Goal: Contribute content: Add original content to the website for others to see

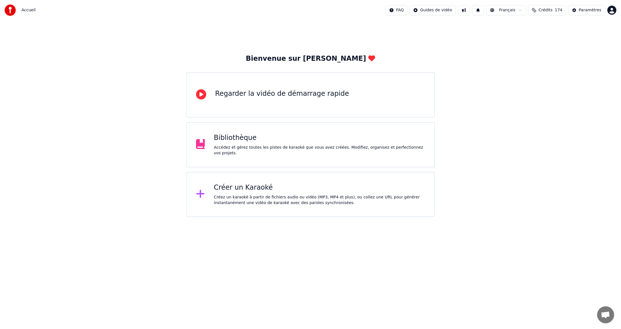
click at [247, 192] on div "Créer un Karaoké" at bounding box center [319, 187] width 211 height 9
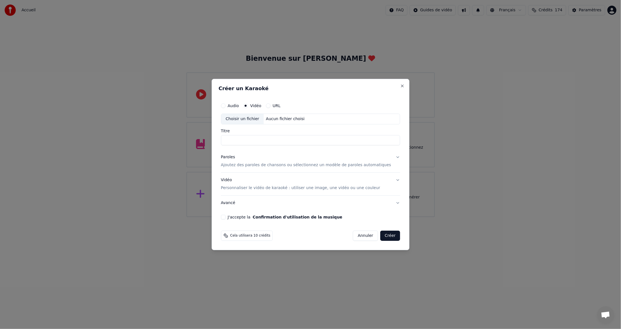
click at [261, 105] on label "Vidéo" at bounding box center [255, 106] width 11 height 4
click at [248, 105] on button "Vidéo" at bounding box center [245, 106] width 5 height 5
click at [258, 119] on div "Choisir un fichier" at bounding box center [242, 119] width 42 height 10
type input "**********"
click at [226, 218] on button "J'accepte la Confirmation d'utilisation de la musique" at bounding box center [223, 217] width 5 height 5
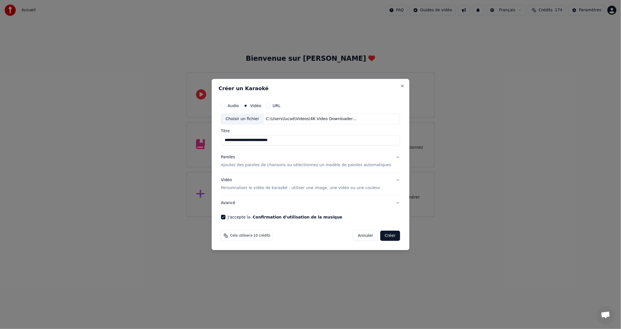
click at [384, 235] on button "Créer" at bounding box center [390, 236] width 20 height 10
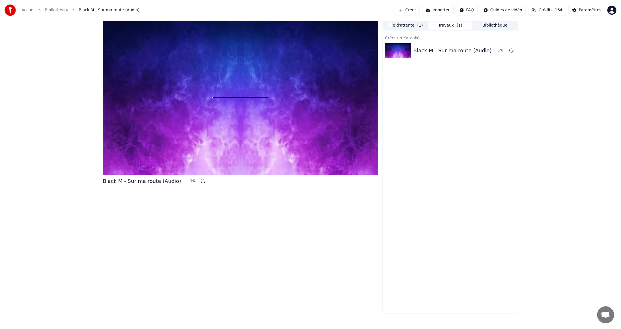
click at [420, 10] on button "Créer" at bounding box center [407, 10] width 25 height 10
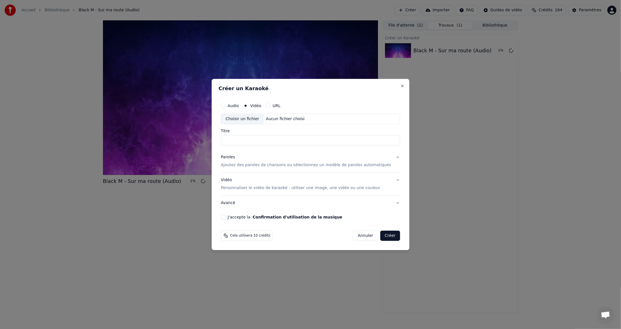
click at [261, 107] on label "Vidéo" at bounding box center [255, 106] width 11 height 4
click at [248, 107] on button "Vidéo" at bounding box center [245, 106] width 5 height 5
click at [248, 118] on div "Choisir un fichier" at bounding box center [242, 119] width 42 height 10
type input "**********"
click at [226, 217] on button "J'accepte la Confirmation d'utilisation de la musique" at bounding box center [223, 217] width 5 height 5
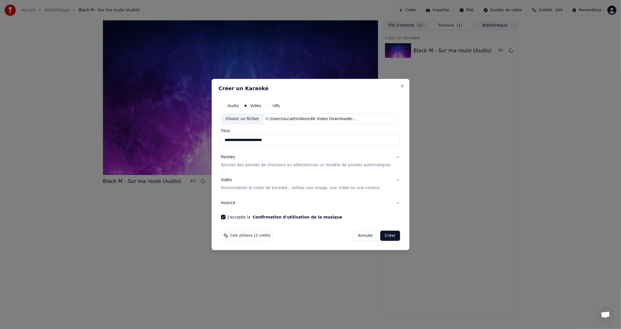
click at [383, 236] on button "Créer" at bounding box center [390, 236] width 20 height 10
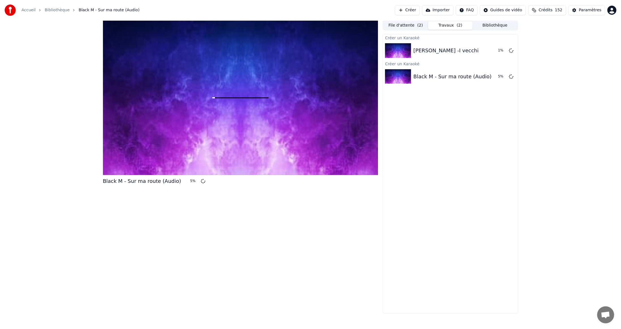
click at [420, 9] on button "Créer" at bounding box center [407, 10] width 25 height 10
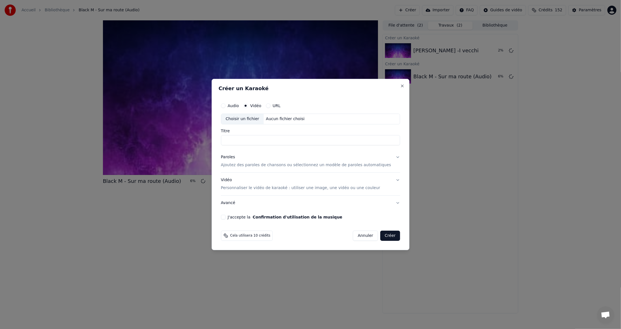
click at [252, 119] on div "Choisir un fichier" at bounding box center [242, 119] width 42 height 10
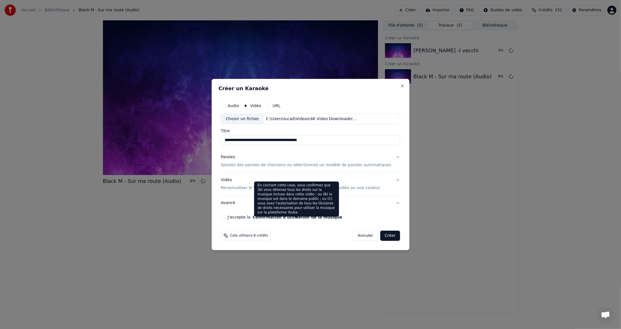
type input "**********"
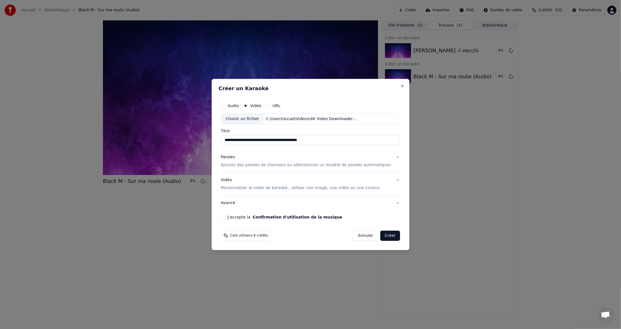
click at [226, 216] on button "J'accepte la Confirmation d'utilisation de la musique" at bounding box center [223, 217] width 5 height 5
click at [382, 235] on button "Créer" at bounding box center [390, 236] width 20 height 10
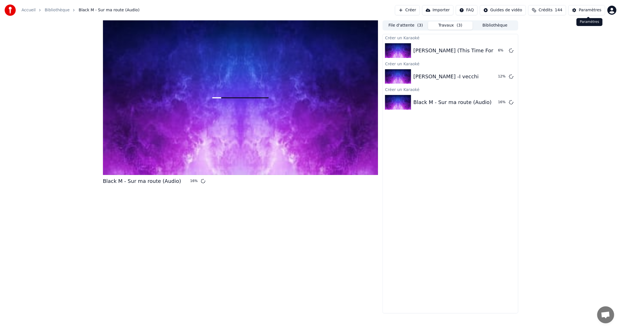
click at [589, 11] on div "Paramètres" at bounding box center [590, 10] width 23 height 6
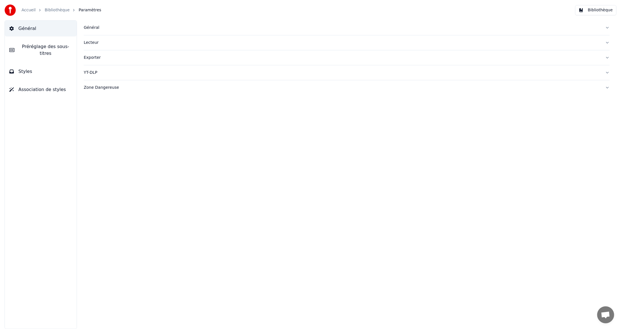
click at [29, 10] on link "Accueil" at bounding box center [29, 10] width 14 height 6
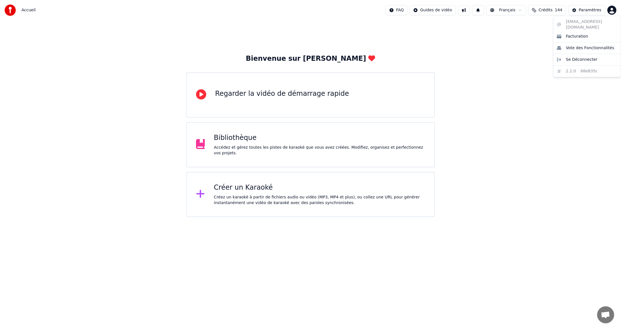
click at [614, 10] on html "Accueil FAQ Guides de vidéo Français Crédits 144 Paramètres Bienvenue sur Youka…" at bounding box center [310, 108] width 621 height 217
click at [513, 108] on html "Accueil FAQ Guides de vidéo Français Crédits 144 Paramètres Bienvenue sur Youka…" at bounding box center [310, 108] width 621 height 217
click at [234, 142] on div "Bibliothèque" at bounding box center [319, 138] width 211 height 9
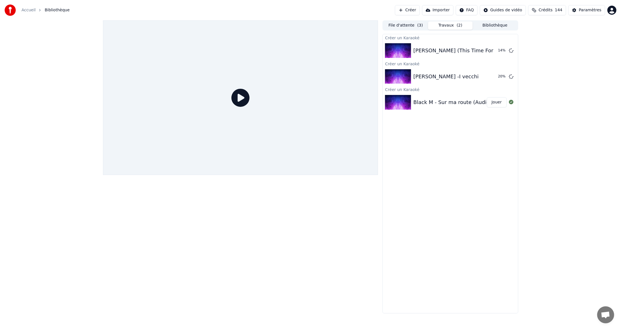
click at [497, 103] on button "Jouer" at bounding box center [497, 102] width 20 height 10
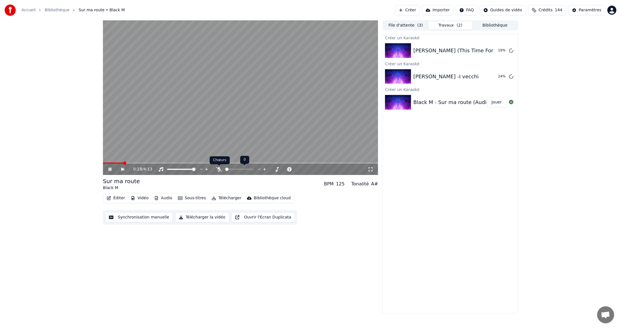
click at [219, 168] on icon at bounding box center [219, 169] width 6 height 5
click at [254, 170] on span at bounding box center [253, 169] width 3 height 3
click at [252, 169] on span at bounding box center [251, 169] width 3 height 3
click at [264, 170] on span at bounding box center [264, 169] width 3 height 3
click at [271, 169] on icon at bounding box center [272, 169] width 3 height 1
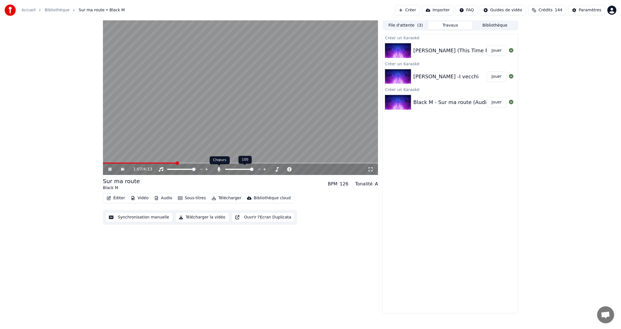
click at [220, 170] on icon at bounding box center [219, 169] width 6 height 5
click at [284, 169] on icon at bounding box center [284, 170] width 5 height 6
click at [272, 170] on icon at bounding box center [272, 169] width 3 height 1
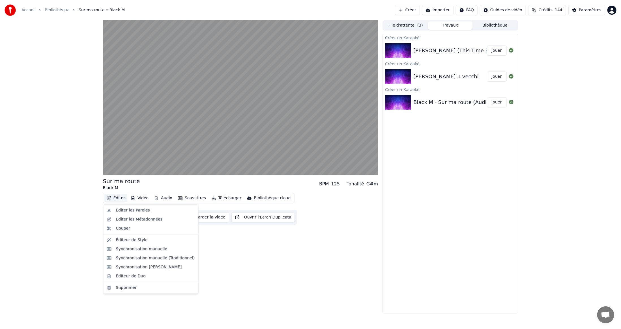
click at [116, 199] on button "Éditer" at bounding box center [115, 198] width 23 height 8
click at [126, 279] on div "Éditeur de Duo" at bounding box center [131, 277] width 30 height 6
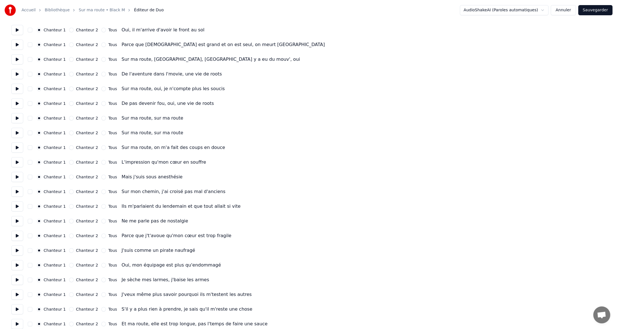
scroll to position [424, 0]
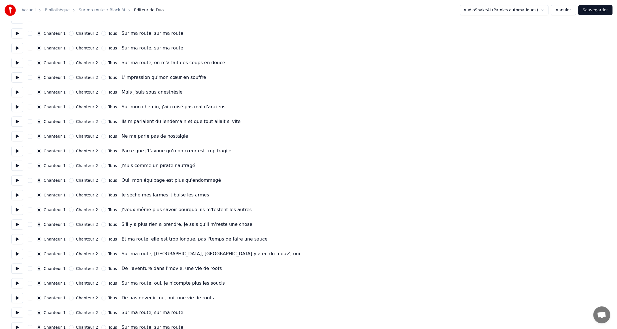
click at [566, 11] on button "Annuler" at bounding box center [562, 10] width 25 height 10
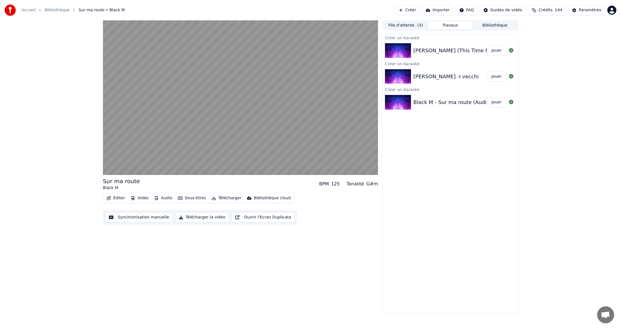
click at [220, 198] on button "Télécharger" at bounding box center [226, 198] width 34 height 8
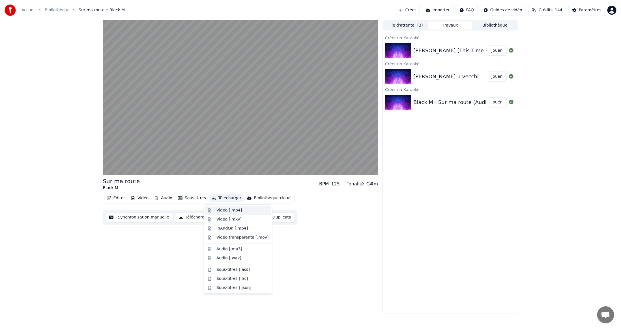
click at [226, 211] on div "Vidéo [.mp4]" at bounding box center [228, 211] width 25 height 6
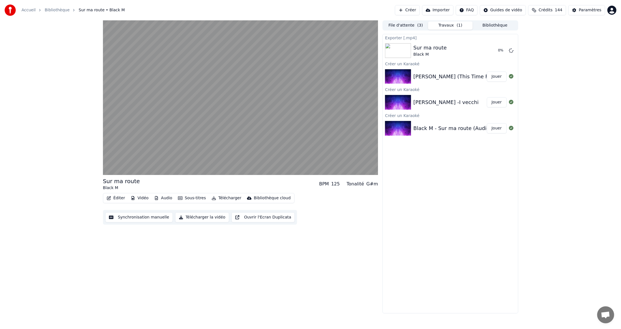
click at [401, 102] on img at bounding box center [398, 102] width 26 height 15
click at [496, 102] on button "Jouer" at bounding box center [497, 102] width 20 height 10
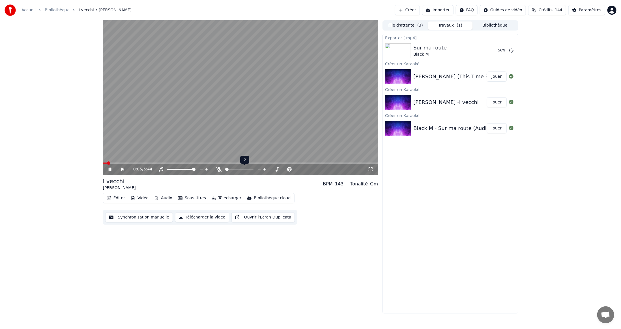
click at [259, 169] on icon at bounding box center [259, 170] width 5 height 6
click at [259, 170] on icon at bounding box center [259, 170] width 5 height 6
click at [260, 170] on icon at bounding box center [259, 170] width 5 height 6
click at [219, 171] on icon at bounding box center [219, 169] width 6 height 5
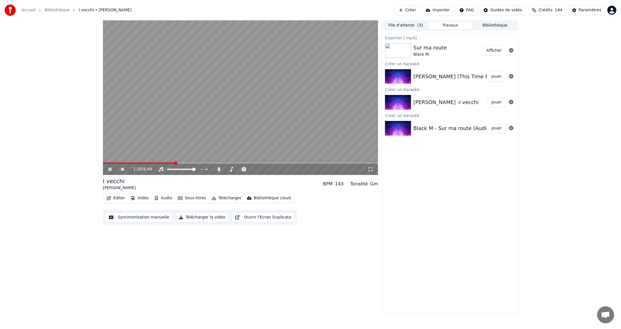
click at [175, 163] on span at bounding box center [240, 163] width 275 height 1
click at [220, 162] on video at bounding box center [240, 97] width 275 height 155
click at [224, 164] on div "1:32 / 5:44" at bounding box center [240, 169] width 275 height 11
click at [224, 162] on video at bounding box center [240, 97] width 275 height 155
click at [223, 163] on span at bounding box center [240, 163] width 275 height 1
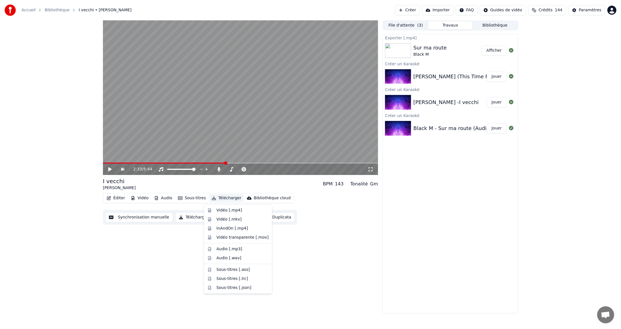
click at [228, 198] on button "Télécharger" at bounding box center [226, 198] width 34 height 8
click at [223, 211] on div "Vidéo [.mp4]" at bounding box center [228, 211] width 25 height 6
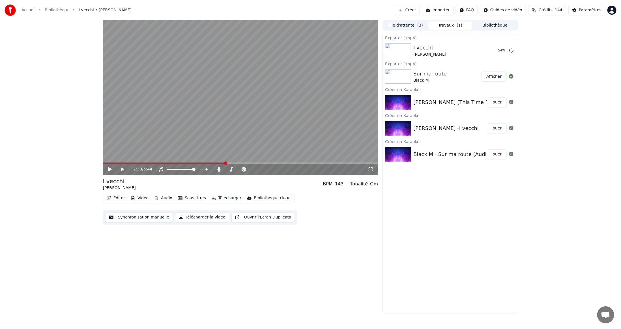
click at [495, 103] on button "Jouer" at bounding box center [497, 102] width 20 height 10
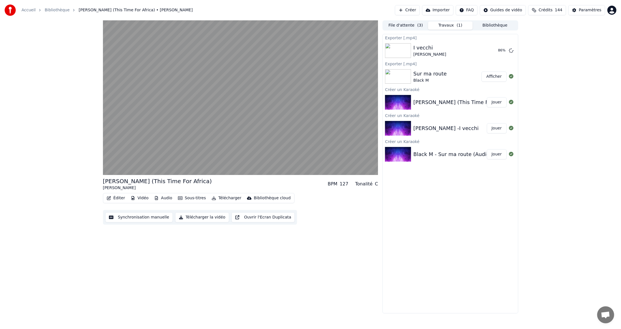
click at [487, 97] on button "Jouer" at bounding box center [497, 102] width 20 height 10
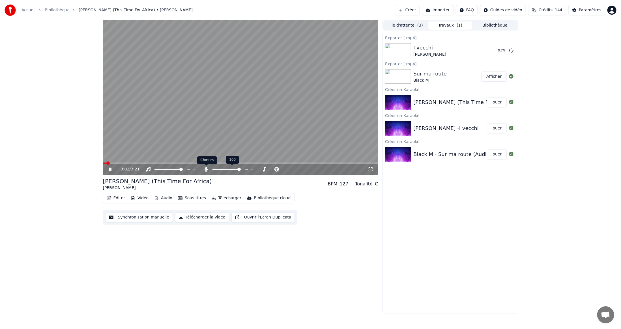
click at [206, 169] on icon at bounding box center [206, 169] width 3 height 5
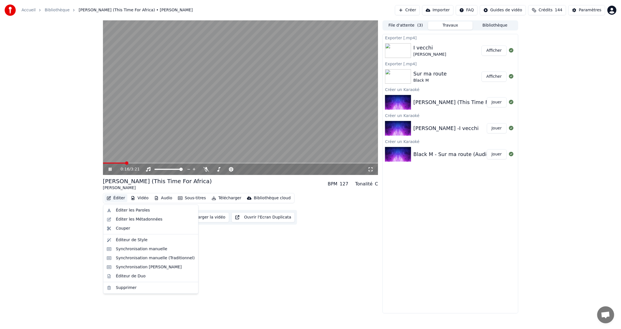
click at [117, 198] on button "Éditer" at bounding box center [115, 198] width 23 height 8
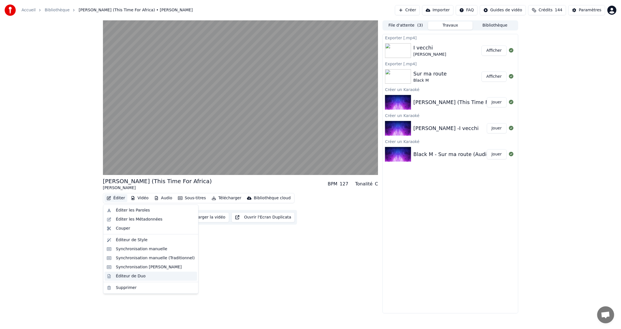
click at [125, 276] on div "Éditeur de Duo" at bounding box center [131, 277] width 30 height 6
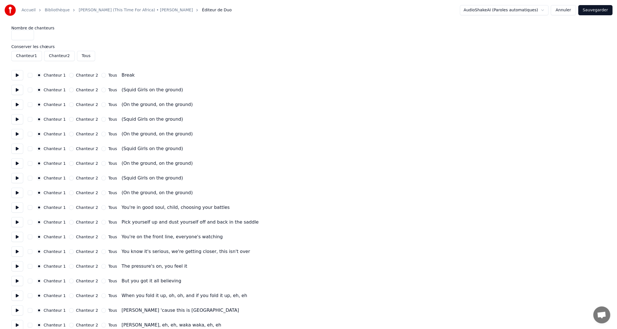
click at [69, 90] on button "Chanteur 2" at bounding box center [71, 90] width 5 height 5
click at [69, 104] on button "Chanteur 2" at bounding box center [71, 104] width 5 height 5
click at [69, 119] on button "Chanteur 2" at bounding box center [71, 119] width 5 height 5
click at [69, 134] on button "Chanteur 2" at bounding box center [71, 134] width 5 height 5
click at [69, 147] on button "Chanteur 2" at bounding box center [71, 149] width 5 height 5
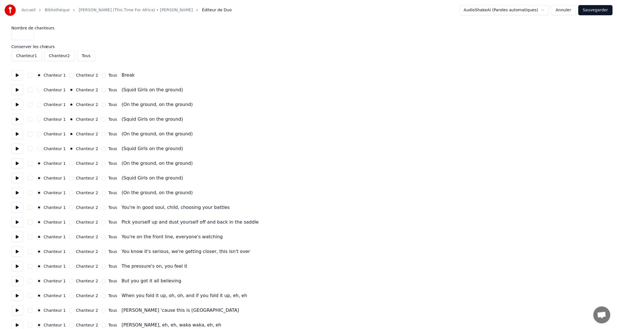
click at [69, 164] on button "Chanteur 2" at bounding box center [71, 163] width 5 height 5
click at [69, 177] on button "Chanteur 2" at bounding box center [71, 178] width 5 height 5
click at [69, 193] on button "Chanteur 2" at bounding box center [71, 193] width 5 height 5
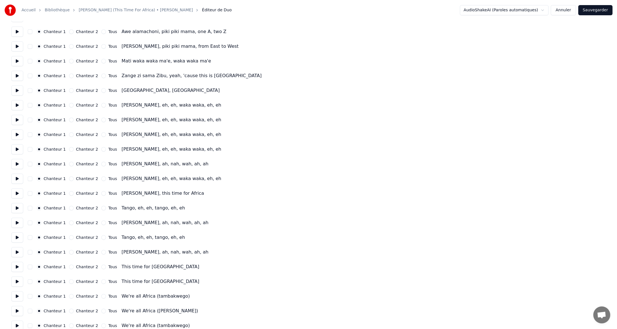
scroll to position [507, 0]
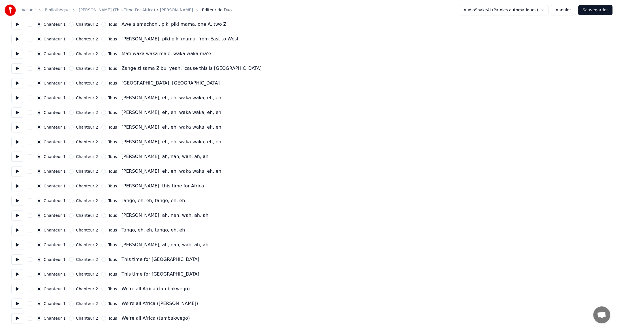
click at [567, 10] on button "Annuler" at bounding box center [562, 10] width 25 height 10
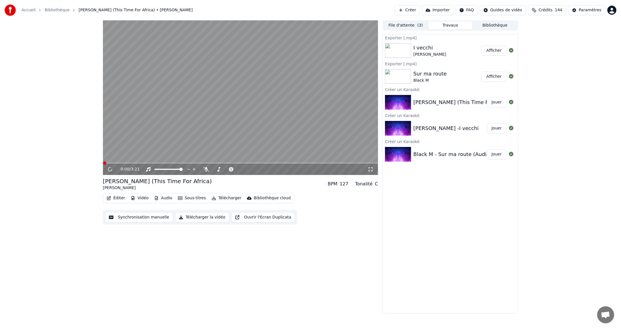
drag, startPoint x: 284, startPoint y: 248, endPoint x: 183, endPoint y: 230, distance: 102.6
click at [284, 248] on div "0:00 / 3:21 [PERSON_NAME] (This Time For Africa) [PERSON_NAME] BPM 127 Tonalité…" at bounding box center [240, 166] width 275 height 293
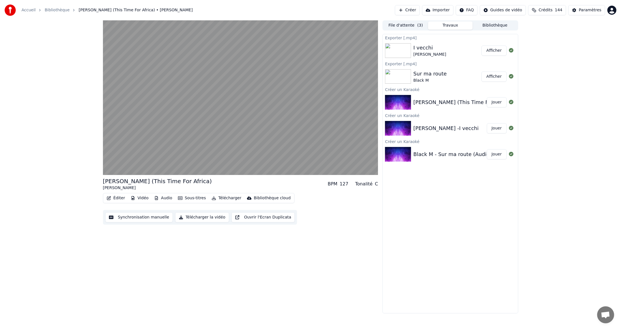
click at [117, 198] on button "Éditer" at bounding box center [115, 198] width 23 height 8
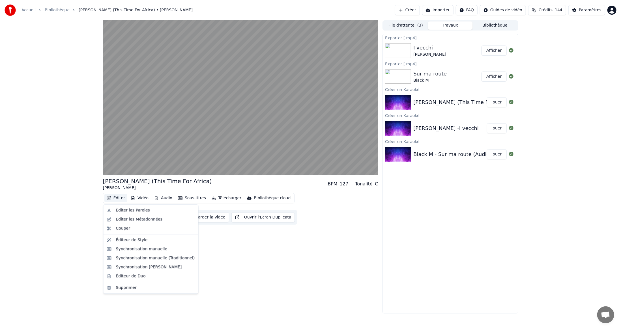
click at [117, 198] on button "Éditer" at bounding box center [115, 198] width 23 height 8
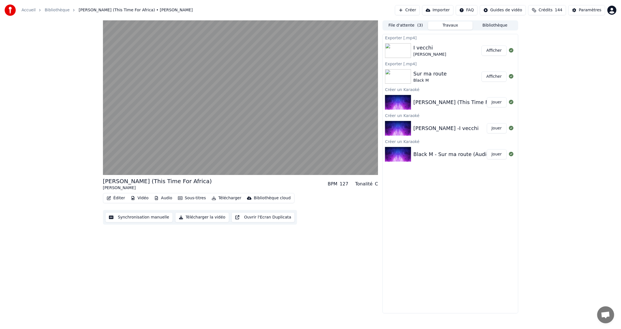
click at [117, 198] on button "Éditer" at bounding box center [115, 198] width 23 height 8
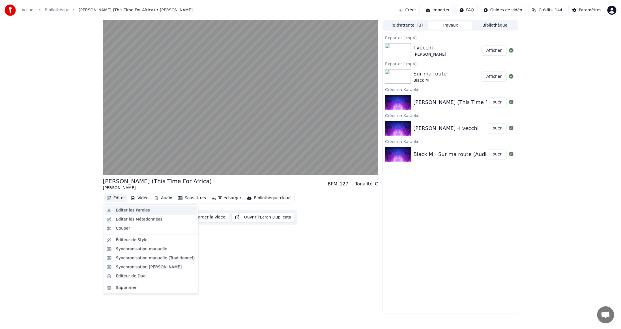
click at [136, 211] on div "Éditer les Paroles" at bounding box center [133, 211] width 34 height 6
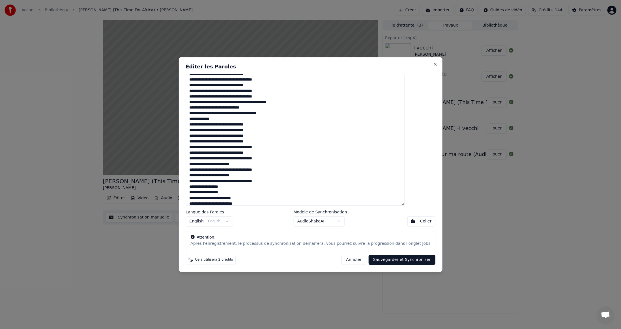
scroll to position [167, 0]
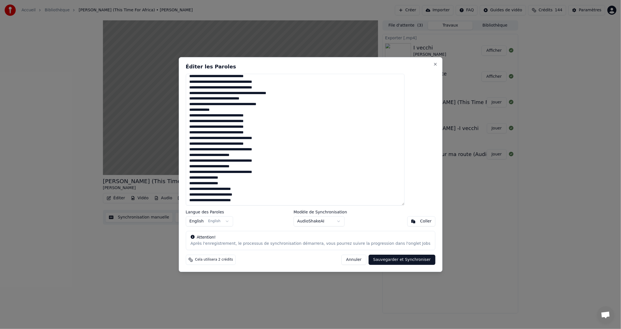
click at [231, 190] on textarea at bounding box center [295, 140] width 219 height 132
click at [231, 196] on textarea at bounding box center [295, 140] width 219 height 132
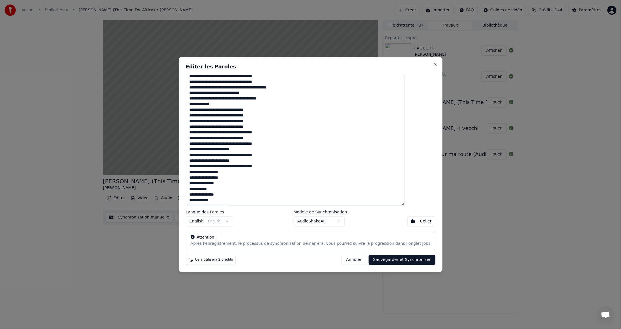
scroll to position [178, 0]
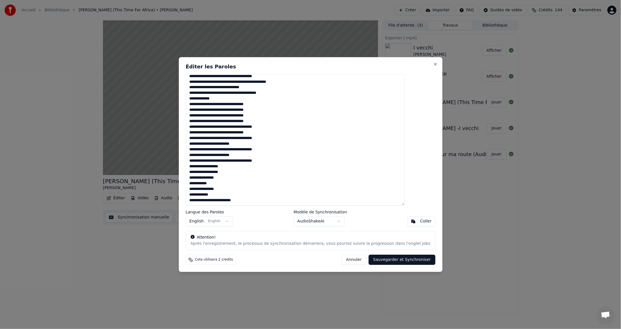
click at [232, 202] on textarea at bounding box center [295, 140] width 219 height 132
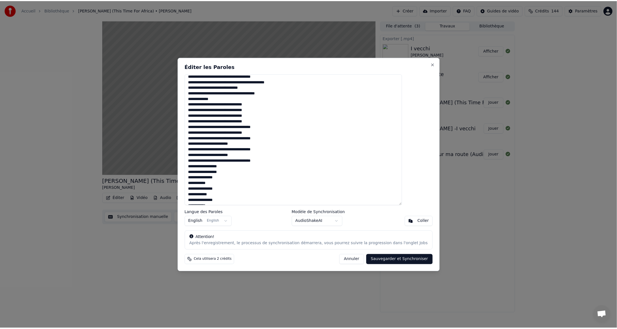
scroll to position [184, 0]
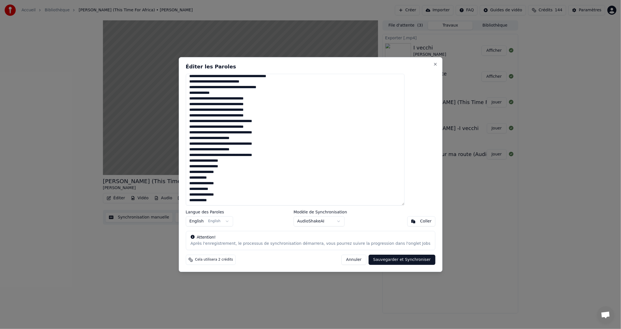
type textarea "**********"
click at [380, 257] on button "Sauvegarder et Synchroniser" at bounding box center [402, 260] width 67 height 10
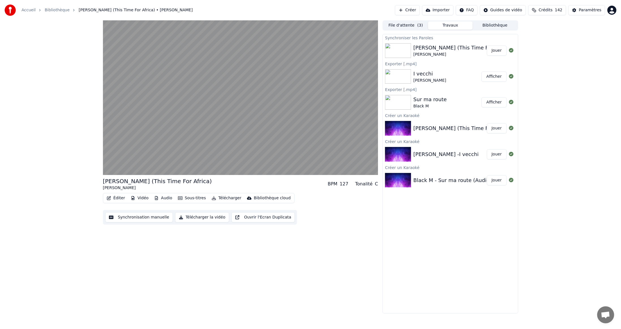
click at [550, 11] on span "Crédits" at bounding box center [546, 10] width 14 height 6
click at [555, 74] on button "Actualiser" at bounding box center [552, 79] width 34 height 10
click at [577, 98] on div "[PERSON_NAME] (This Time For Africa) [PERSON_NAME] BPM 127 Tonalité C Éditer Vi…" at bounding box center [310, 166] width 621 height 293
click at [119, 198] on button "Éditer" at bounding box center [115, 198] width 23 height 8
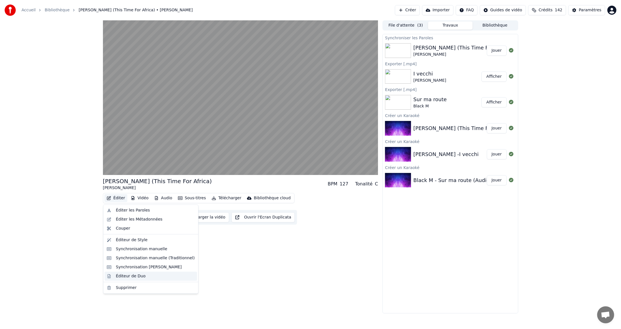
click at [129, 276] on div "Éditeur de Duo" at bounding box center [131, 277] width 30 height 6
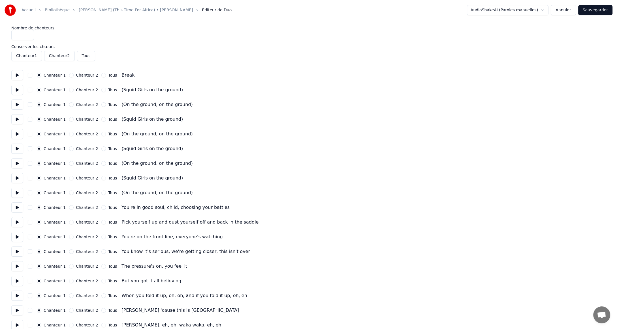
click at [101, 75] on button "Tous" at bounding box center [103, 75] width 5 height 5
click at [69, 90] on button "Chanteur 2" at bounding box center [71, 90] width 5 height 5
click at [69, 106] on button "Chanteur 2" at bounding box center [71, 104] width 5 height 5
click at [69, 120] on button "Chanteur 2" at bounding box center [71, 119] width 5 height 5
click at [69, 134] on button "Chanteur 2" at bounding box center [71, 134] width 5 height 5
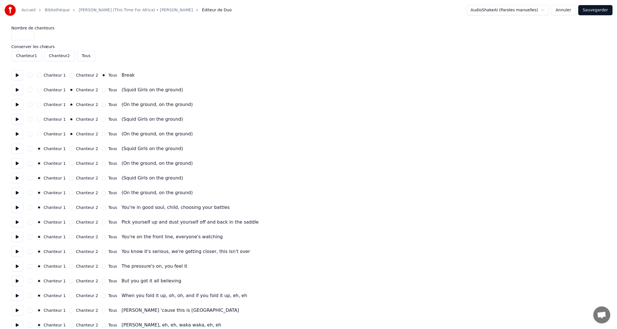
click at [69, 149] on button "Chanteur 2" at bounding box center [71, 149] width 5 height 5
click at [69, 163] on button "Chanteur 2" at bounding box center [71, 163] width 5 height 5
click at [69, 179] on button "Chanteur 2" at bounding box center [71, 178] width 5 height 5
click at [69, 193] on button "Chanteur 2" at bounding box center [71, 193] width 5 height 5
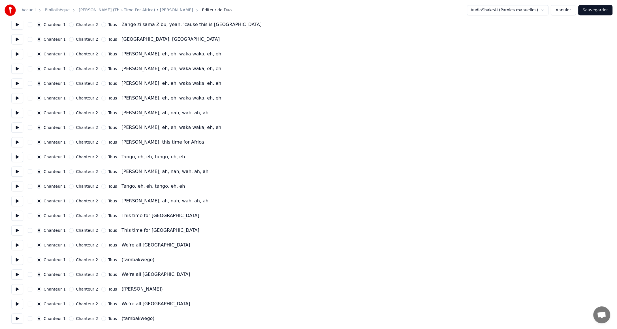
scroll to position [551, 0]
click at [69, 289] on button "Chanteur 2" at bounding box center [71, 289] width 5 height 5
click at [69, 319] on button "Chanteur 2" at bounding box center [71, 318] width 5 height 5
click at [69, 260] on button "Chanteur 2" at bounding box center [71, 260] width 5 height 5
click at [595, 9] on button "Sauvegarder" at bounding box center [595, 10] width 34 height 10
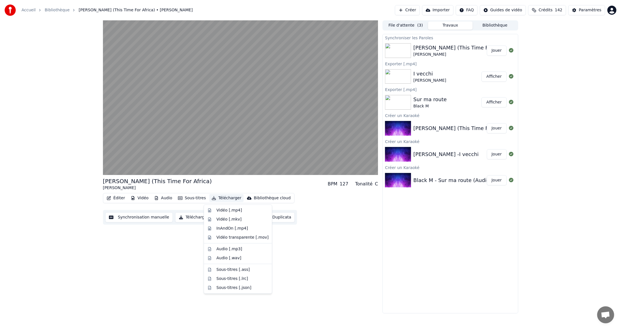
click at [225, 198] on button "Télécharger" at bounding box center [226, 198] width 34 height 8
click at [224, 211] on div "Vidéo [.mp4]" at bounding box center [228, 211] width 25 height 6
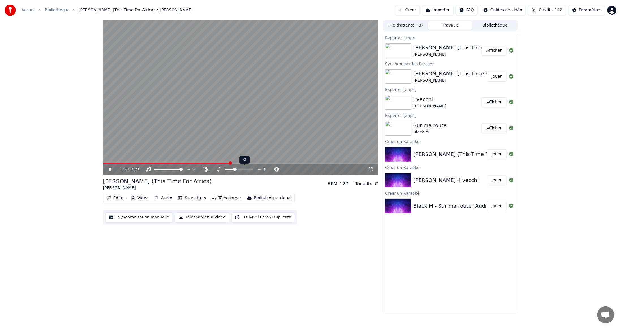
click at [265, 170] on icon at bounding box center [264, 170] width 5 height 6
